Goal: Information Seeking & Learning: Learn about a topic

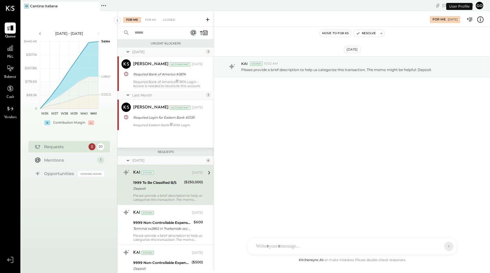
scroll to position [30, 0]
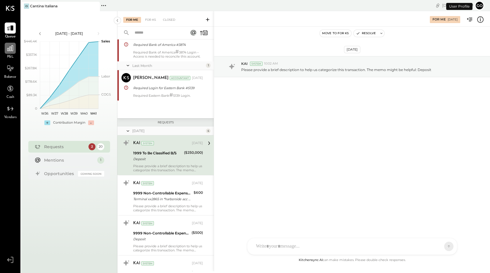
click at [8, 47] on icon at bounding box center [10, 48] width 8 height 8
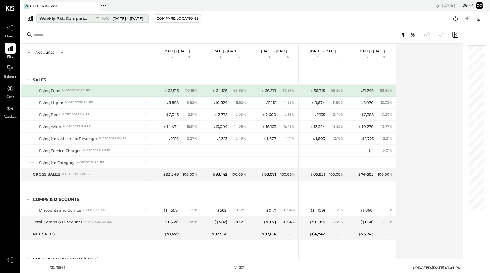
click at [110, 18] on span "W40" at bounding box center [106, 18] width 9 height 3
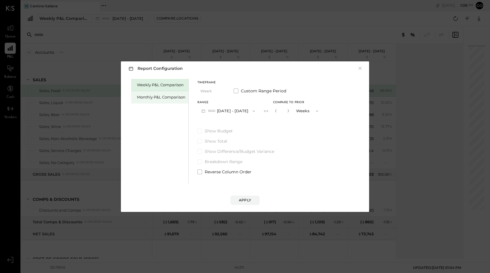
click at [156, 102] on div "Monthly P&L Comparison" at bounding box center [159, 97] width 57 height 12
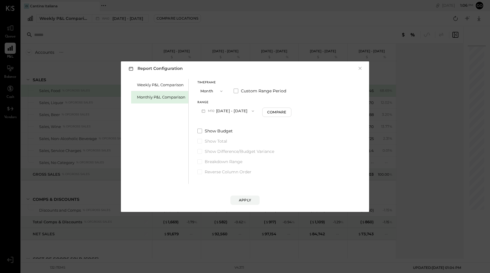
click at [225, 110] on button "M10 [DATE] - [DATE]" at bounding box center [227, 110] width 61 height 11
click at [220, 148] on span "[DATE] - [DATE]" at bounding box center [226, 148] width 28 height 5
click at [251, 201] on div "Apply" at bounding box center [245, 199] width 12 height 5
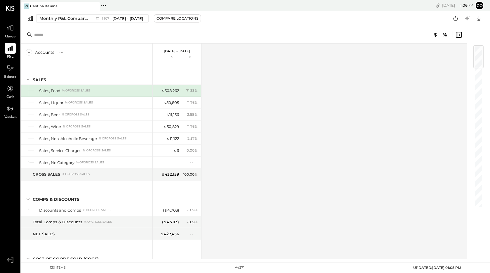
click at [185, 50] on p "[DATE] - [DATE]" at bounding box center [177, 51] width 26 height 4
click at [167, 17] on div "Compare Locations" at bounding box center [178, 18] width 42 height 5
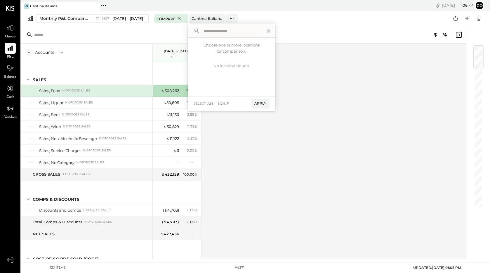
click at [265, 28] on icon at bounding box center [269, 31] width 8 height 8
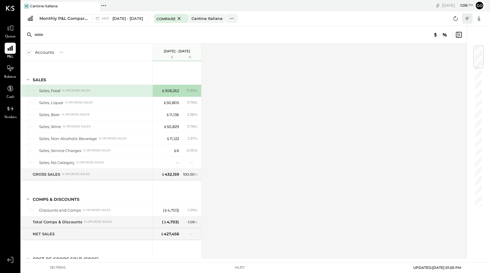
click at [469, 18] on icon at bounding box center [468, 19] width 8 height 8
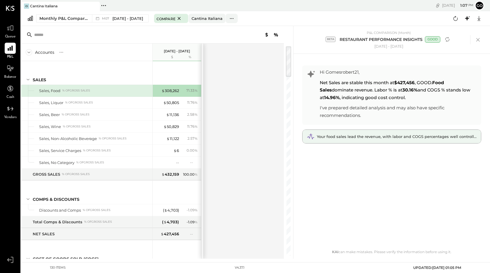
click at [356, 137] on span "Your food sales lead the revenue, with labor and COGS percentages well controll…" at bounding box center [398, 136] width 163 height 5
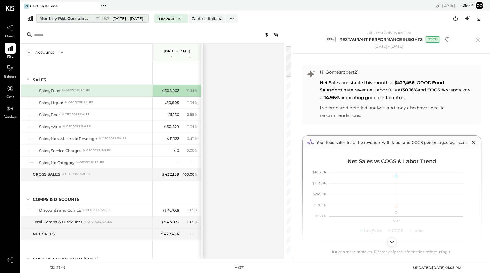
click at [135, 21] on span "[DATE] - [DATE]" at bounding box center [127, 19] width 31 height 6
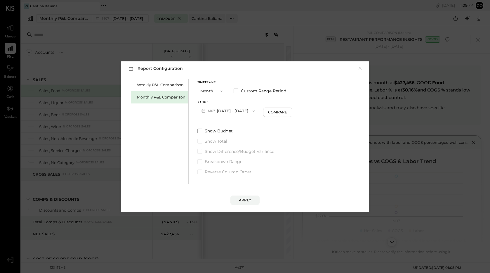
click at [249, 112] on span "button" at bounding box center [253, 111] width 8 height 5
click at [233, 137] on span "[DATE] - [DATE]" at bounding box center [226, 136] width 28 height 5
click at [244, 200] on div "Apply" at bounding box center [245, 199] width 12 height 5
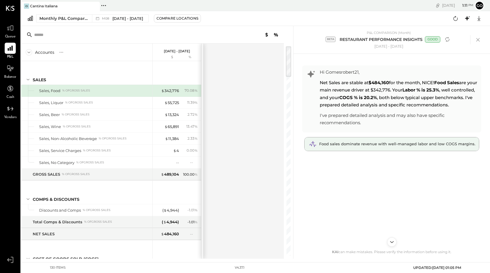
click at [352, 146] on span "Food sales dominate revenue with well-managed labor and low COGS margins." at bounding box center [397, 143] width 156 height 5
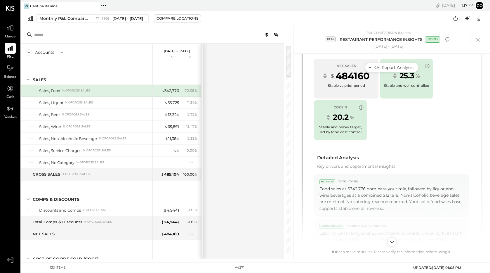
scroll to position [254, 0]
